Goal: Use online tool/utility

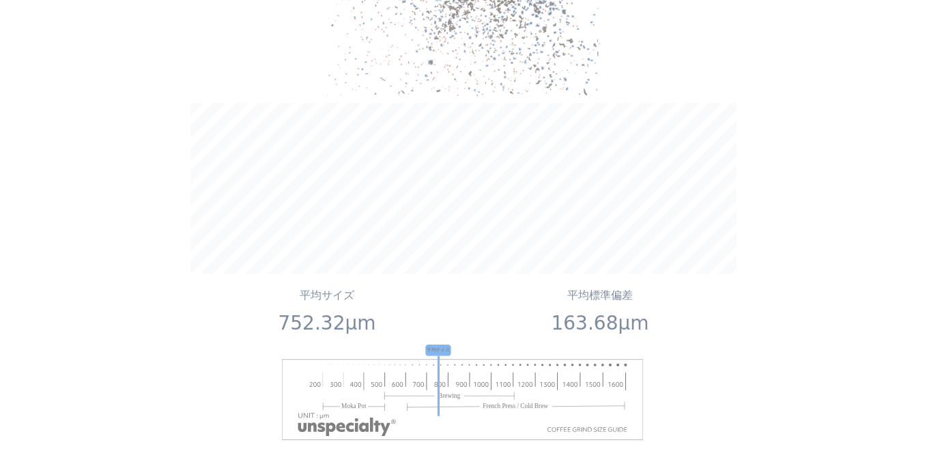
scroll to position [1774, 0]
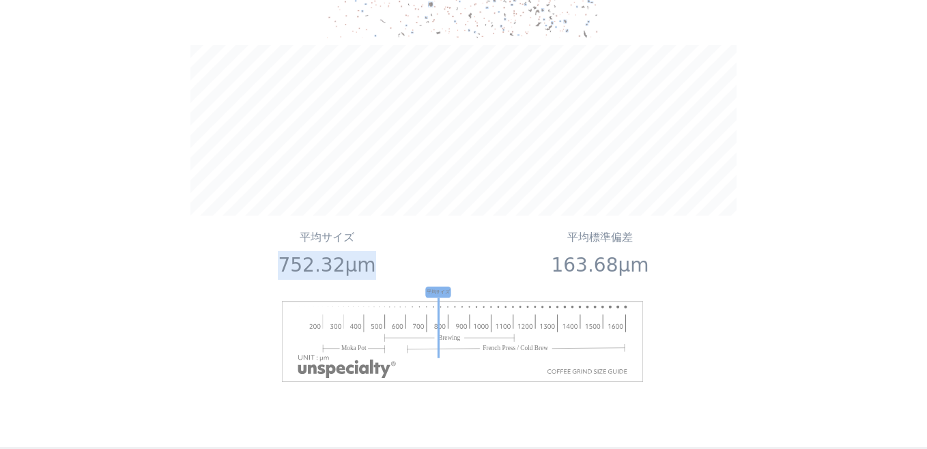
drag, startPoint x: 285, startPoint y: 216, endPoint x: 364, endPoint y: 211, distance: 79.4
click at [364, 251] on p "752.32μm" at bounding box center [327, 265] width 263 height 29
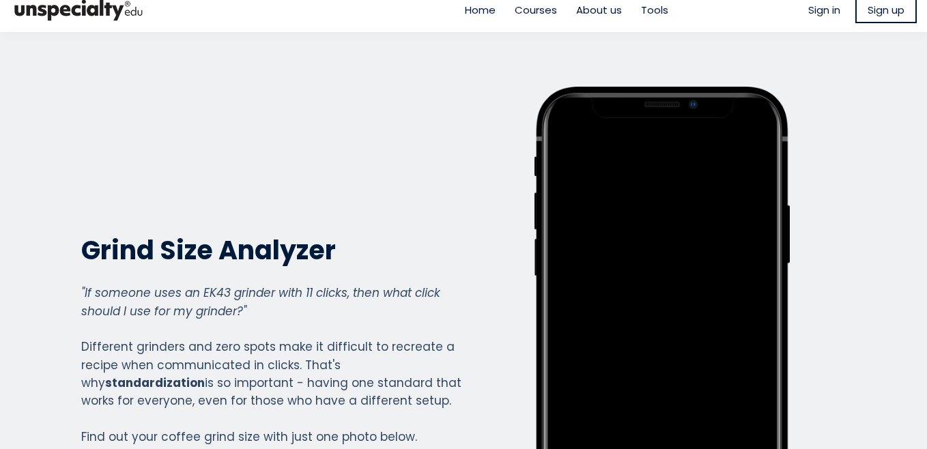
scroll to position [0, 0]
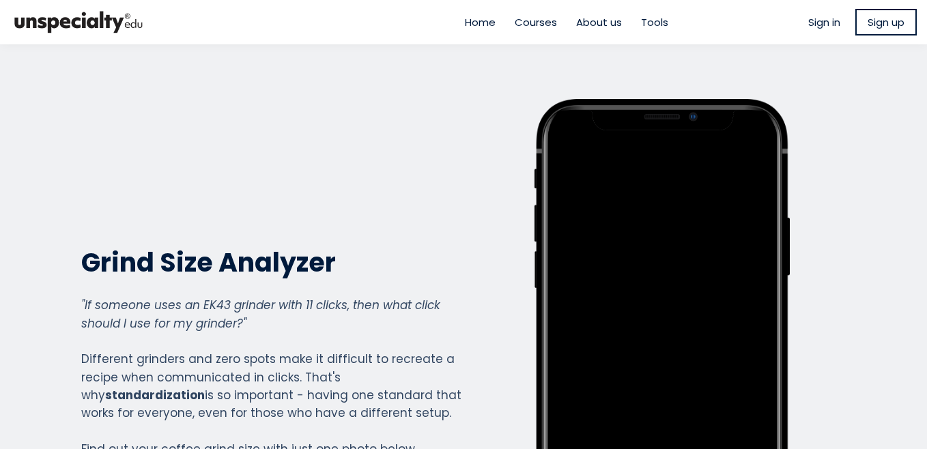
scroll to position [1510, 546]
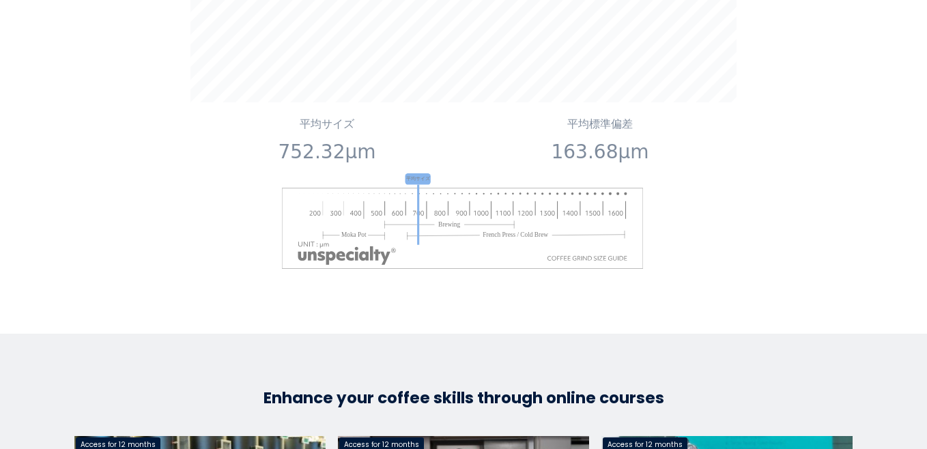
scroll to position [1774, 0]
